Goal: Task Accomplishment & Management: Manage account settings

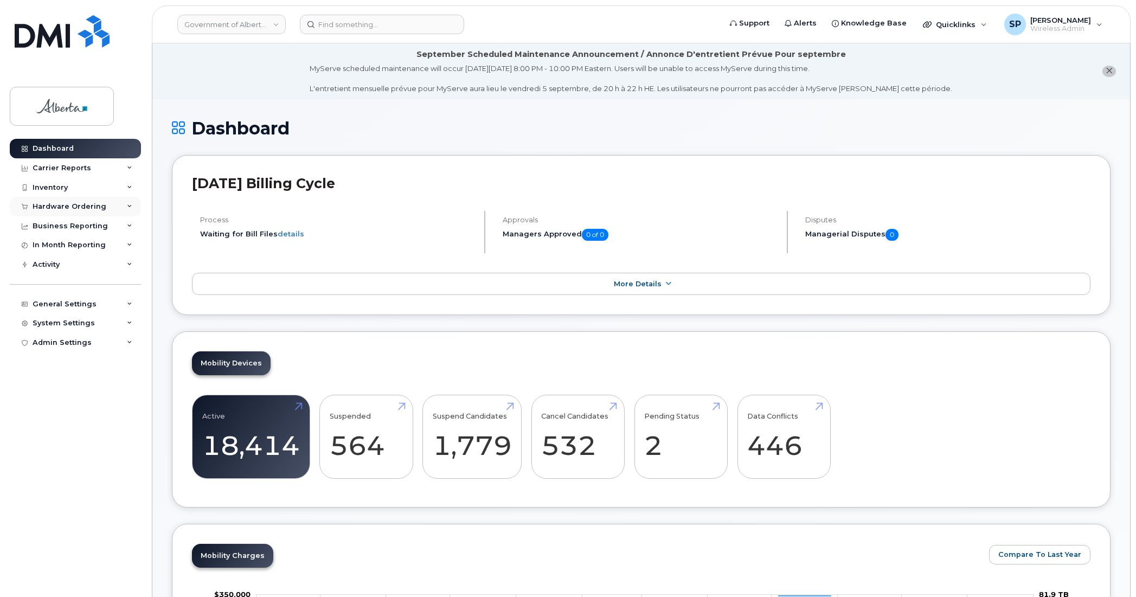
click at [48, 207] on div "Hardware Ordering" at bounding box center [70, 206] width 74 height 9
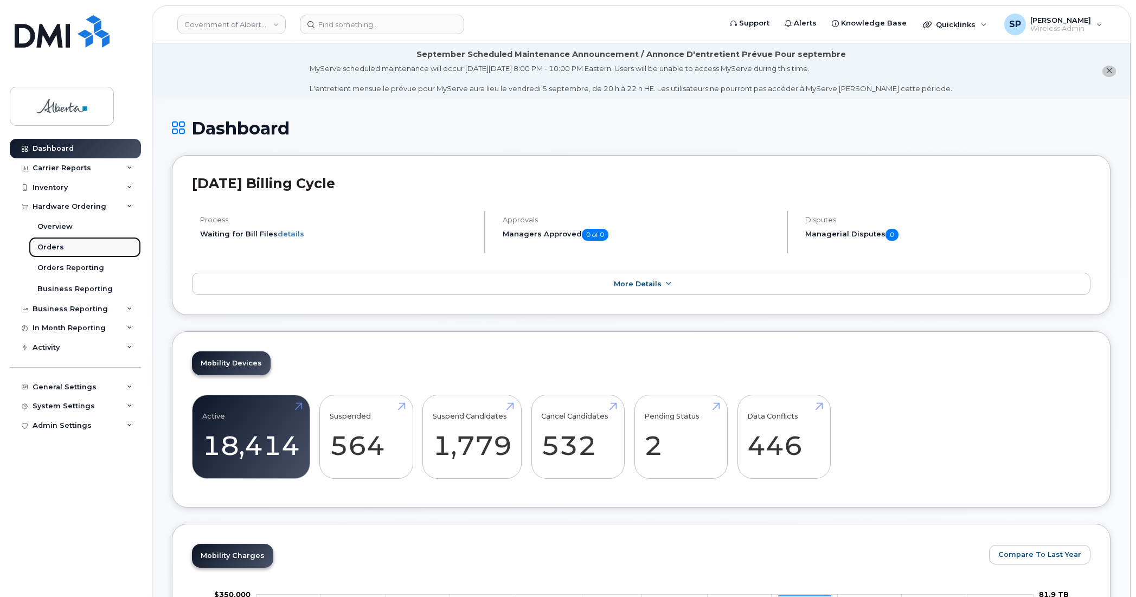
click at [47, 246] on div "Orders" at bounding box center [50, 247] width 27 height 10
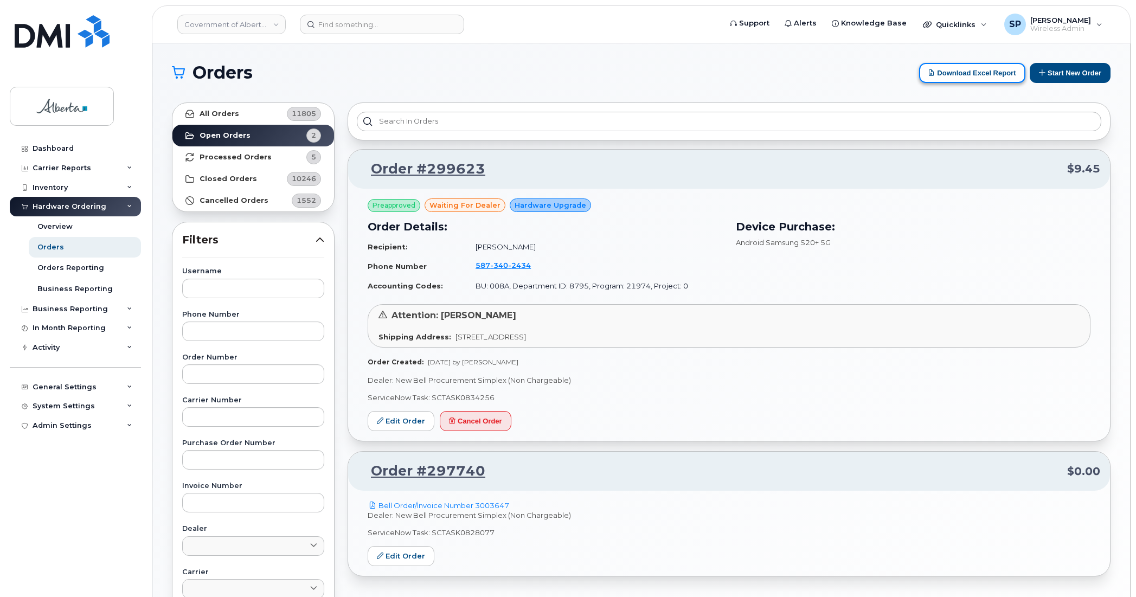
click at [960, 74] on button "Download Excel Report" at bounding box center [972, 73] width 106 height 20
click at [1061, 72] on button "Start New Order" at bounding box center [1070, 73] width 81 height 20
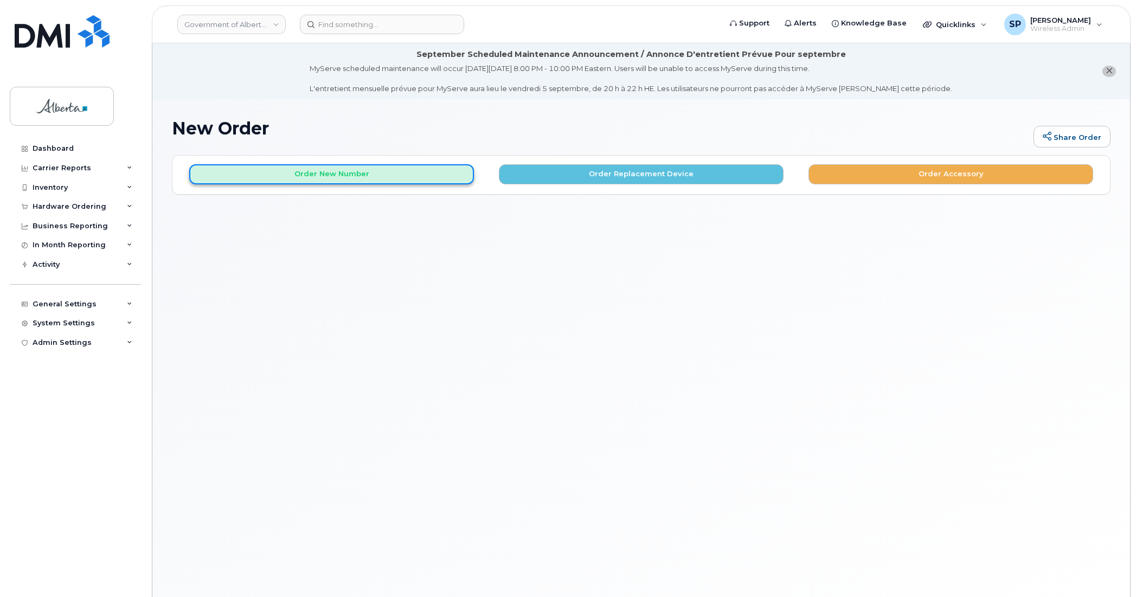
click at [370, 172] on button "Order New Number" at bounding box center [331, 174] width 285 height 20
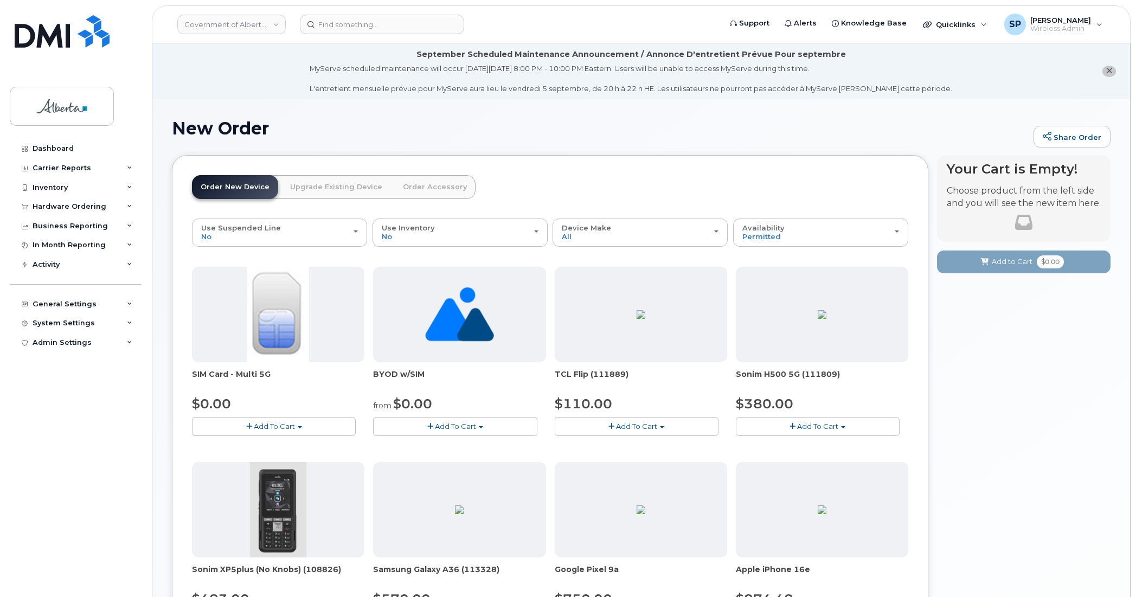
click at [976, 456] on div "Your Cart is Empty! Choose product from the left side and you will see the new …" at bounding box center [1023, 535] width 173 height 760
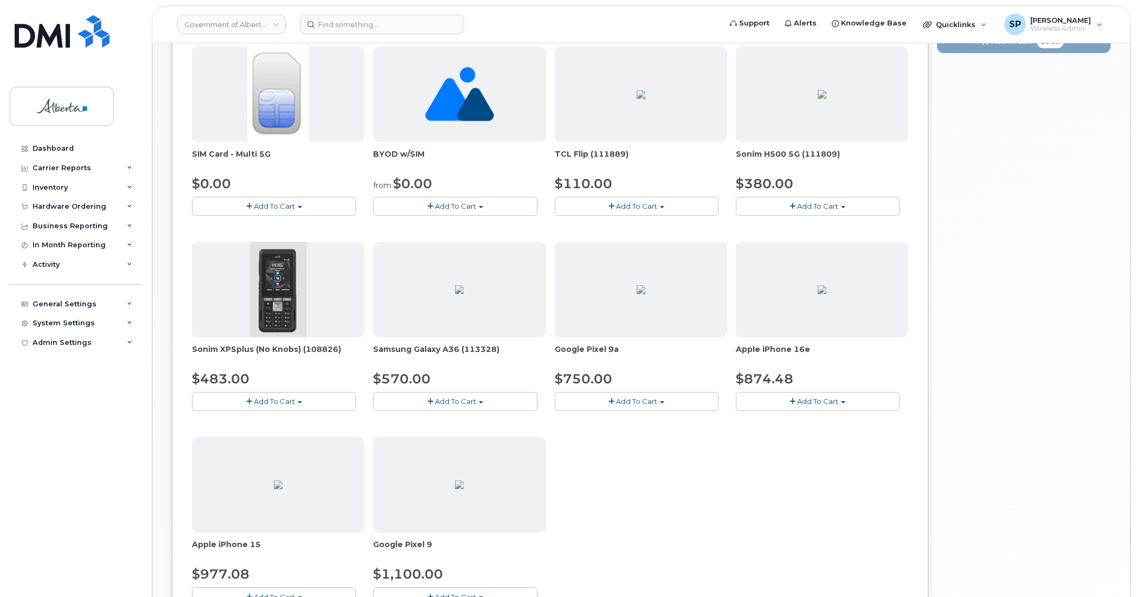
scroll to position [217, 0]
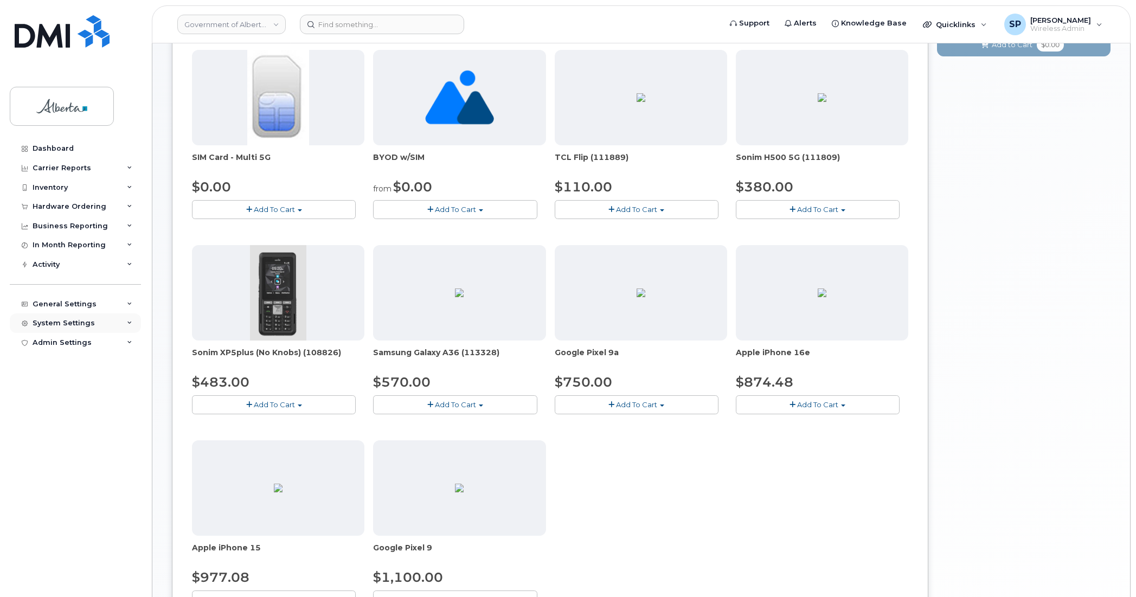
click at [52, 325] on div "System Settings" at bounding box center [64, 323] width 62 height 9
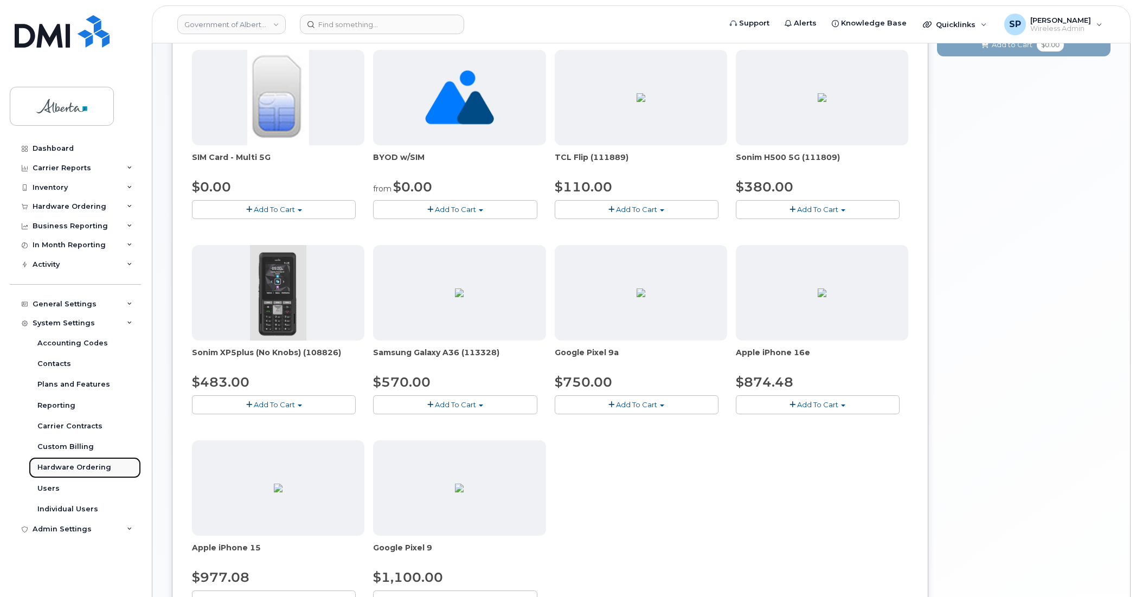
click at [61, 472] on div "Hardware Ordering" at bounding box center [74, 467] width 74 height 10
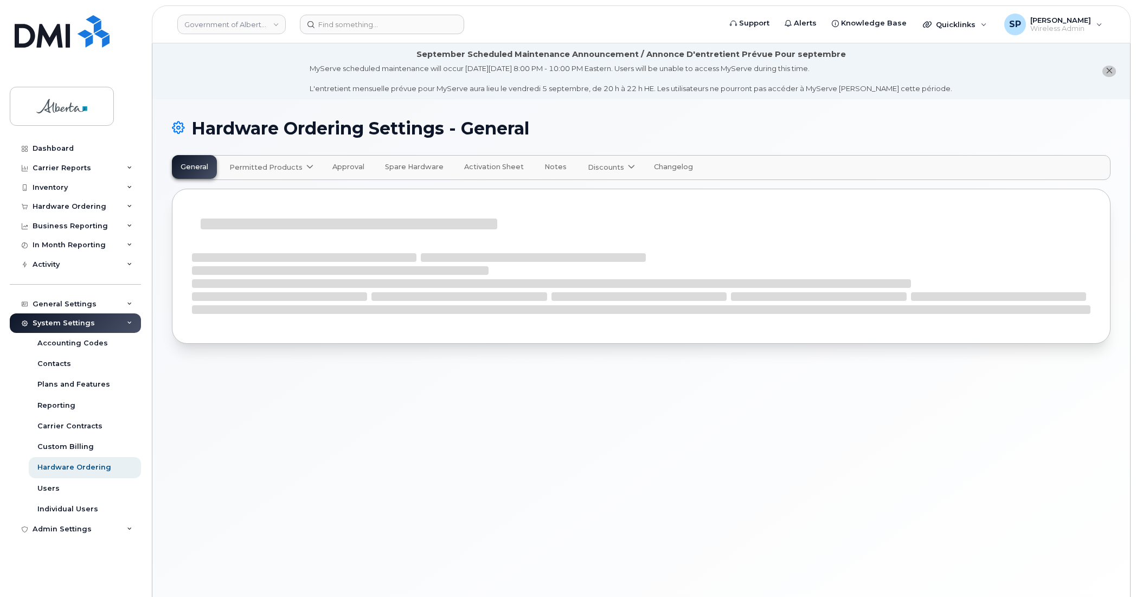
click at [272, 170] on span "Permitted Products" at bounding box center [265, 167] width 73 height 10
click at [247, 192] on div "Bell available" at bounding box center [272, 194] width 81 height 13
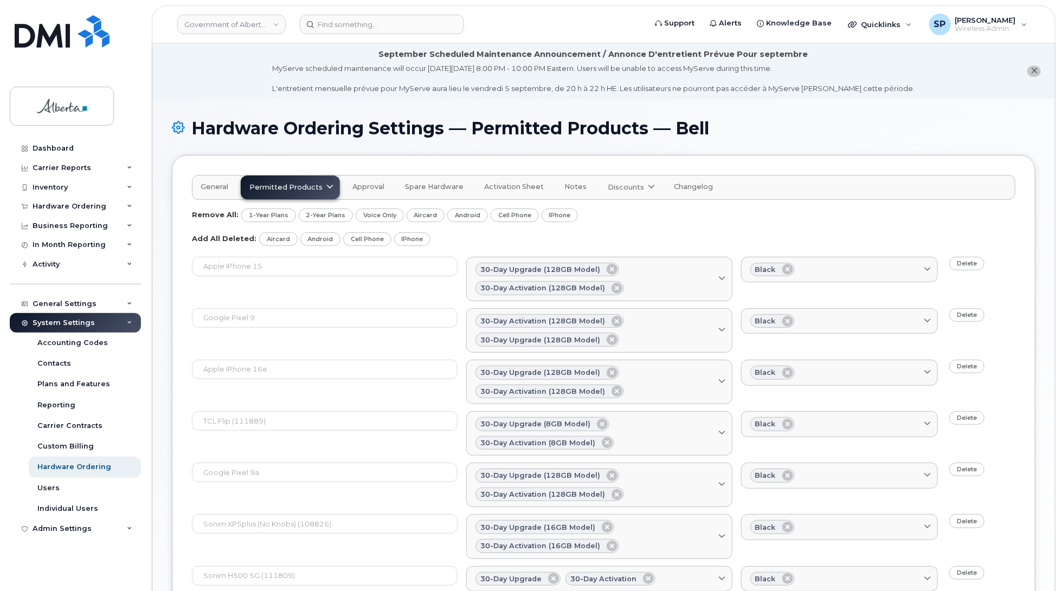
scroll to position [243, 0]
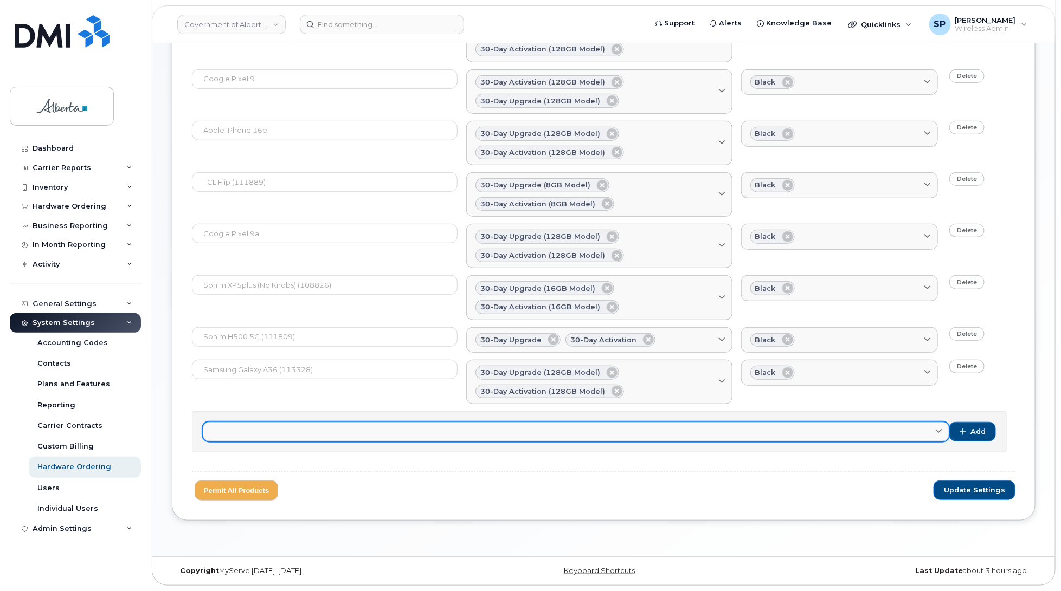
click at [391, 434] on link at bounding box center [576, 432] width 747 height 20
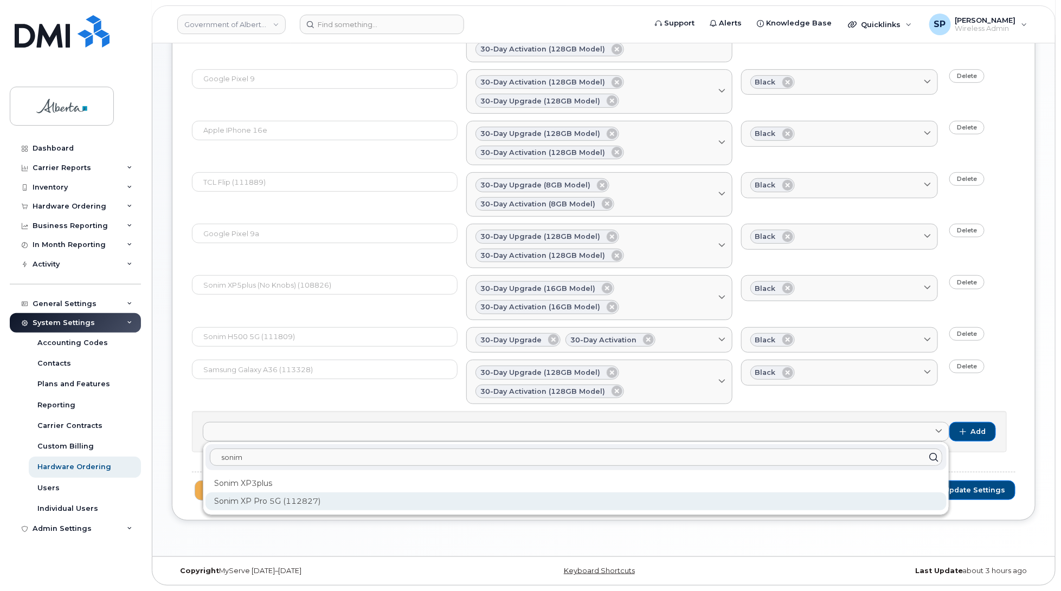
type input "sonim"
click at [278, 500] on div "Sonim XP Pro 5G (112827)" at bounding box center [575, 502] width 741 height 18
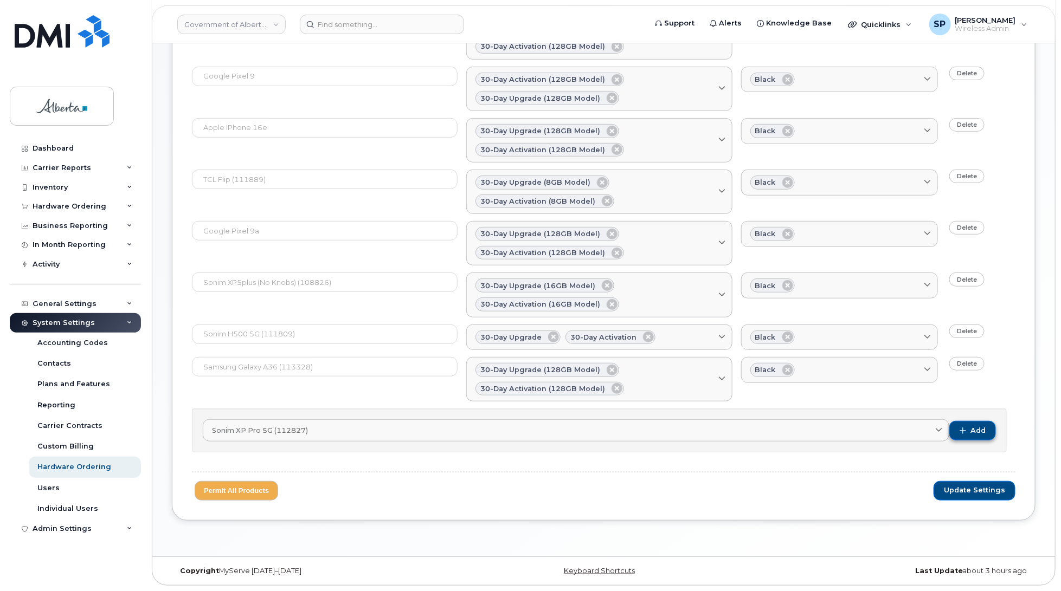
click at [968, 432] on button "Add" at bounding box center [972, 431] width 47 height 20
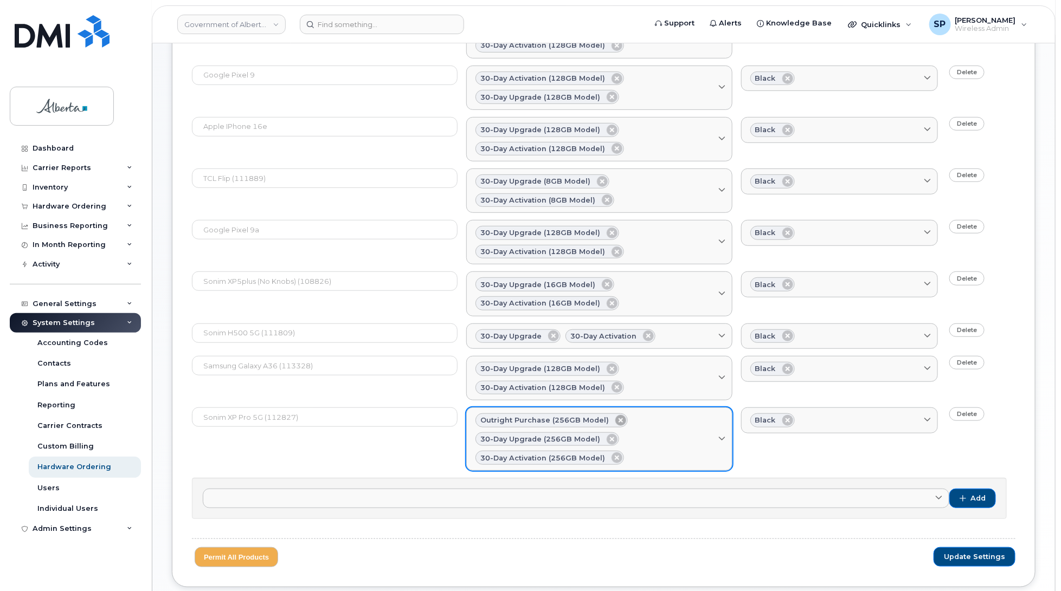
click at [615, 426] on icon at bounding box center [620, 420] width 11 height 11
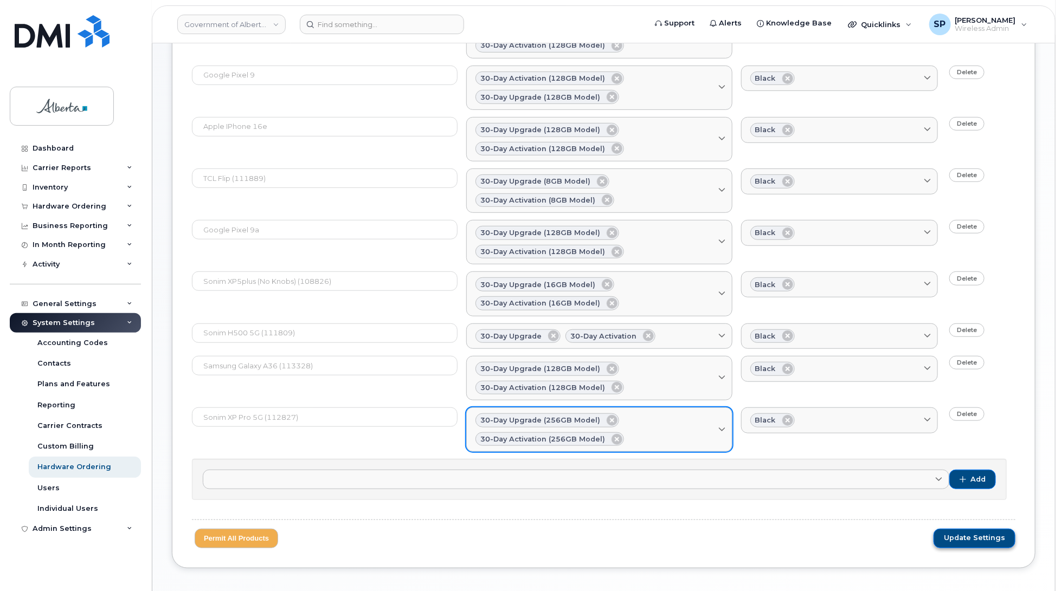
click at [977, 542] on span "Update Settings" at bounding box center [974, 538] width 61 height 10
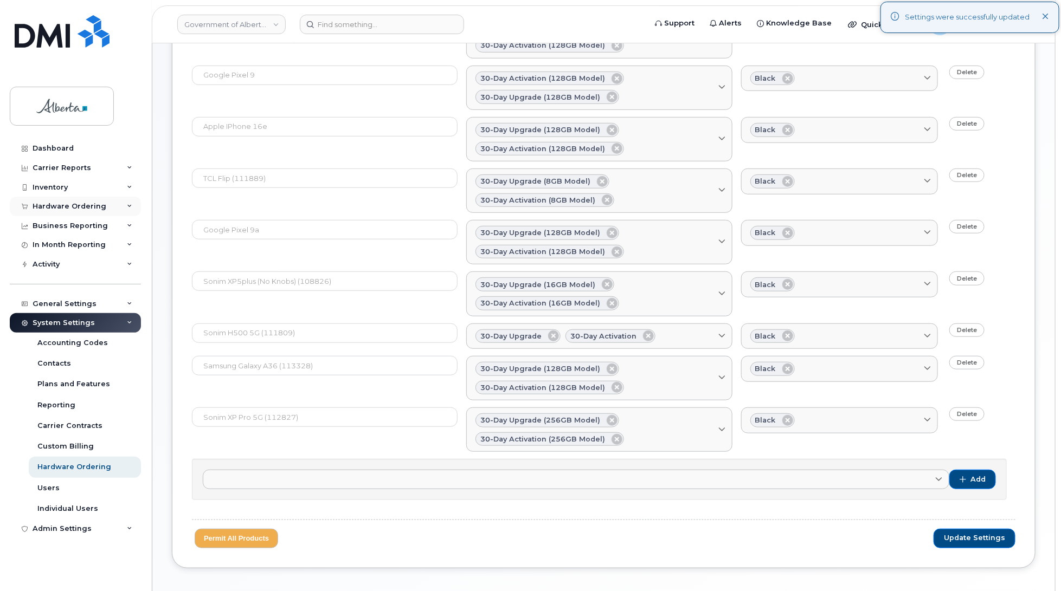
click at [50, 209] on div "Hardware Ordering" at bounding box center [70, 206] width 74 height 9
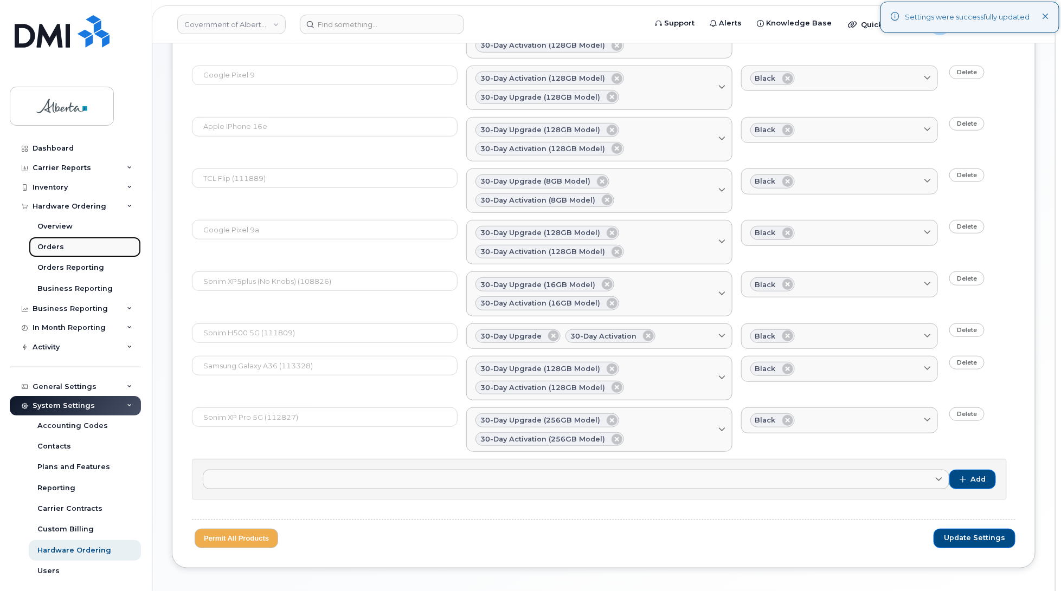
click at [49, 251] on div "Orders" at bounding box center [50, 247] width 27 height 10
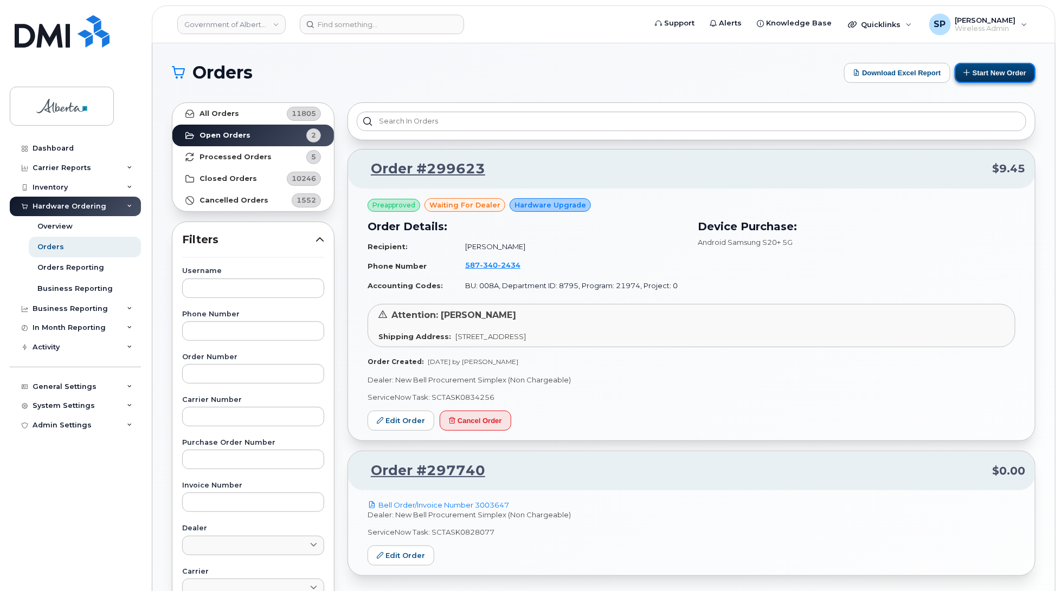
click at [998, 76] on button "Start New Order" at bounding box center [995, 73] width 81 height 20
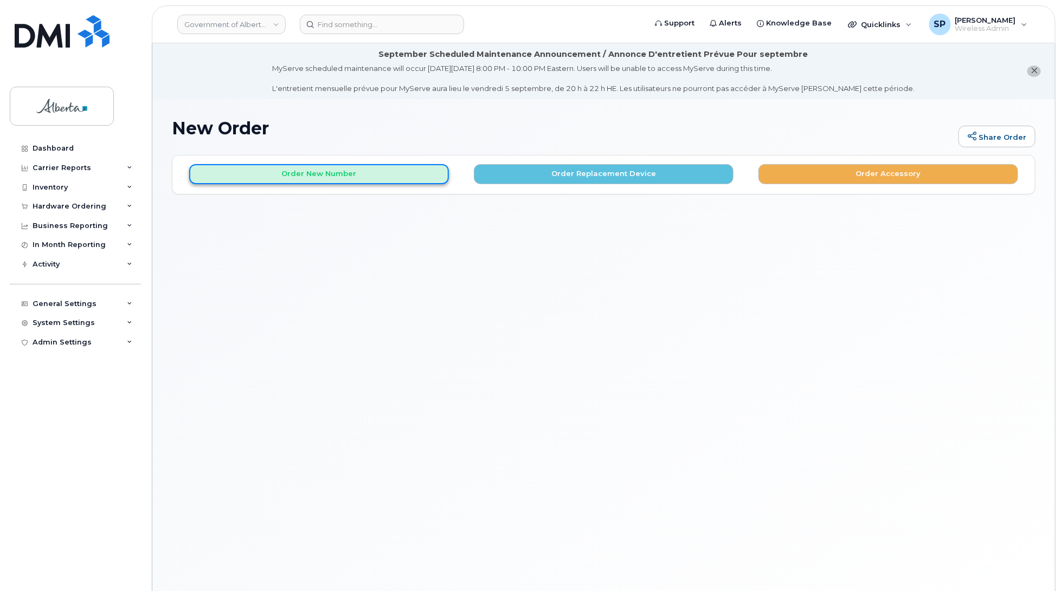
click at [369, 177] on button "Order New Number" at bounding box center [319, 174] width 260 height 20
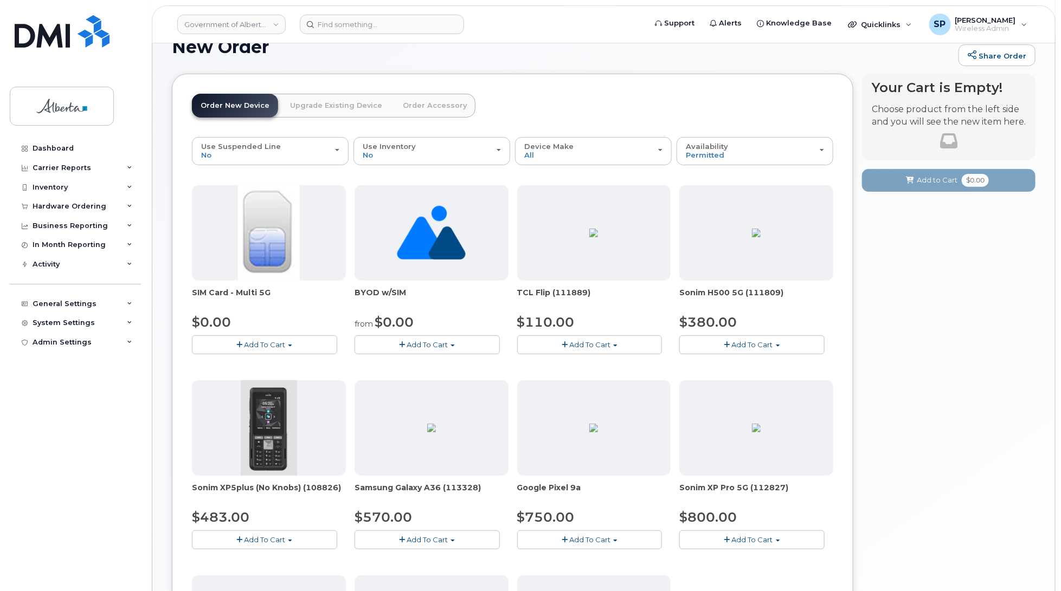
scroll to position [80, 0]
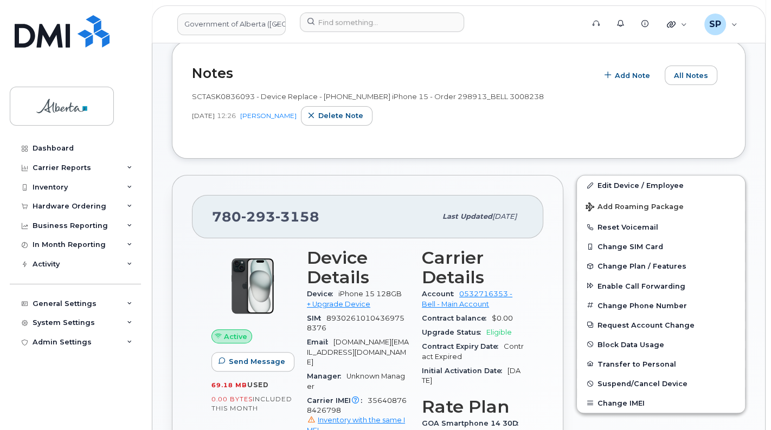
scroll to position [247, 0]
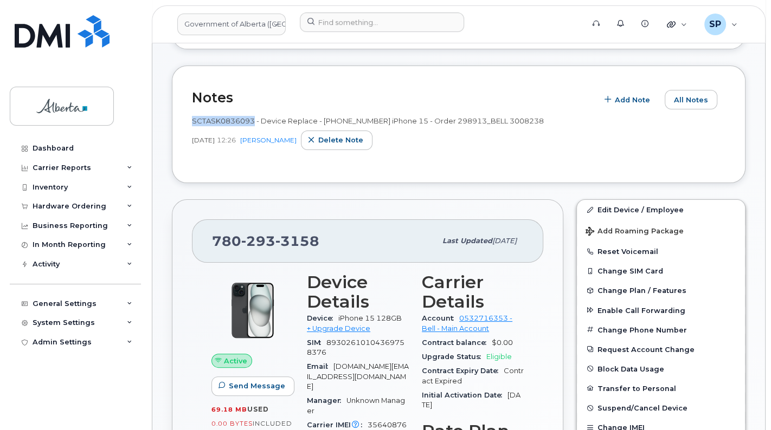
drag, startPoint x: 254, startPoint y: 120, endPoint x: 193, endPoint y: 120, distance: 61.3
click at [193, 120] on span "SCTASK0836093 - Device Replace - [PHONE_NUMBER] iPhone 15 - Order 298913_BELL 3…" at bounding box center [368, 121] width 352 height 9
copy span "SCTASK0836093"
